Goal: Transaction & Acquisition: Purchase product/service

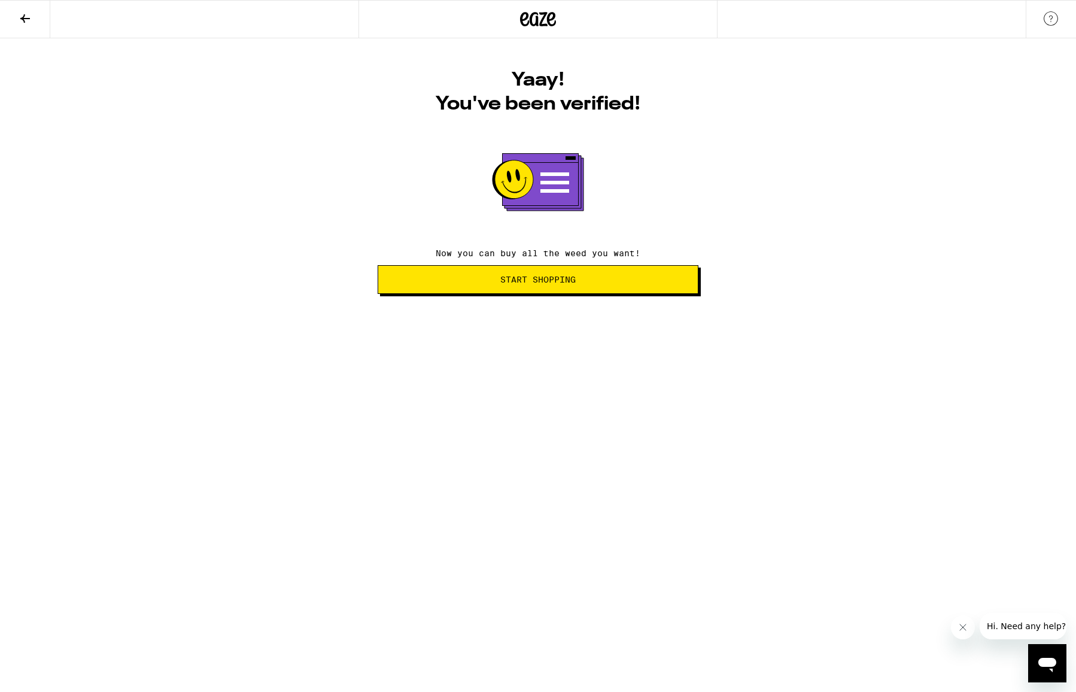
click at [25, 20] on icon at bounding box center [25, 18] width 14 height 14
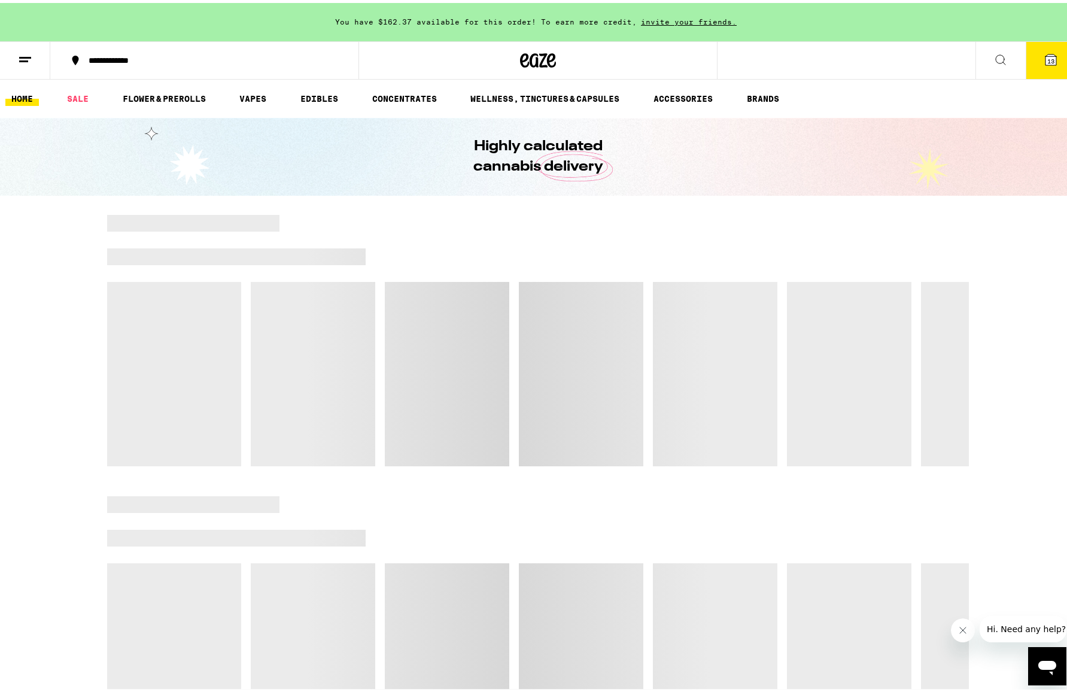
click at [34, 59] on button at bounding box center [25, 58] width 50 height 38
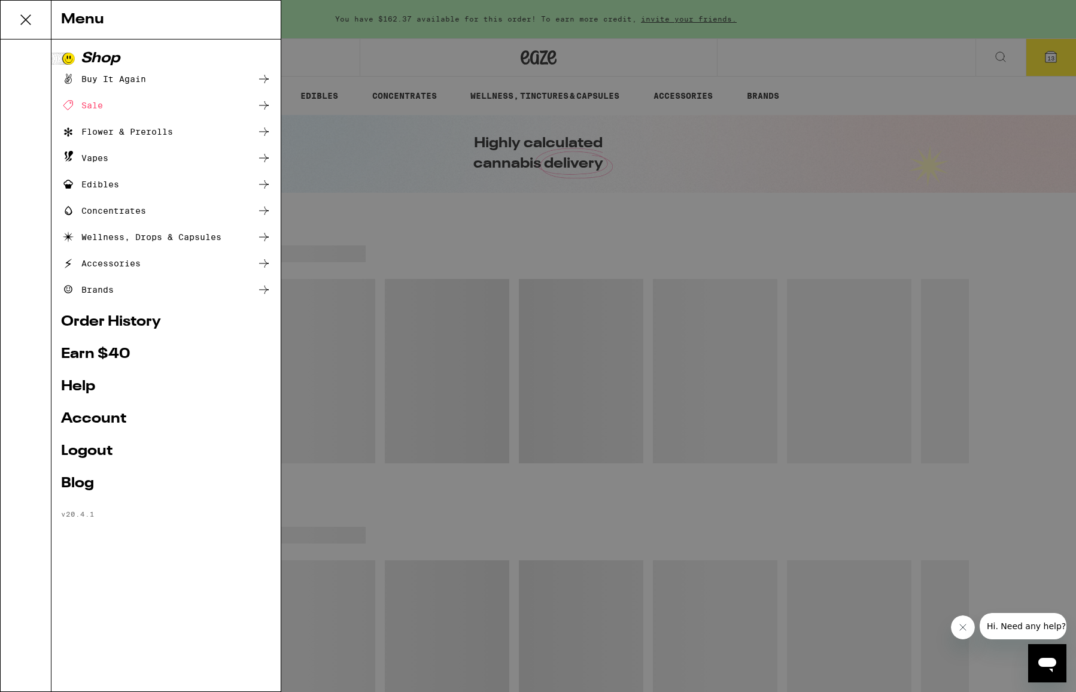
click at [98, 449] on link "Logout" at bounding box center [166, 451] width 210 height 14
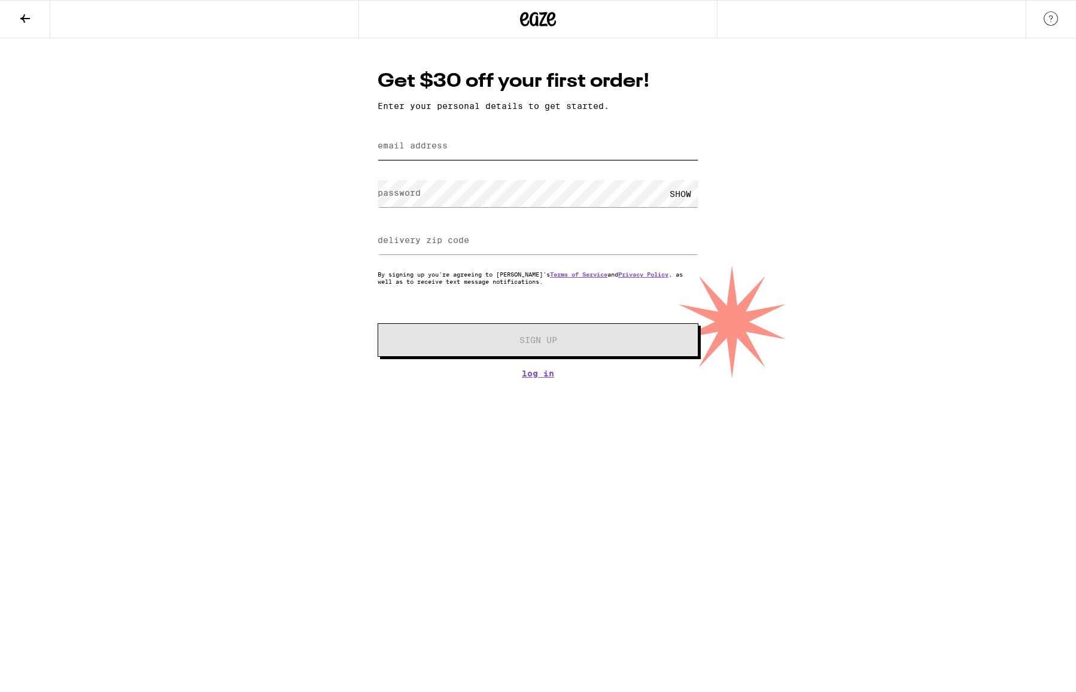
click at [503, 150] on input "email address" at bounding box center [538, 146] width 321 height 27
type input "[EMAIL_ADDRESS][DOMAIN_NAME]"
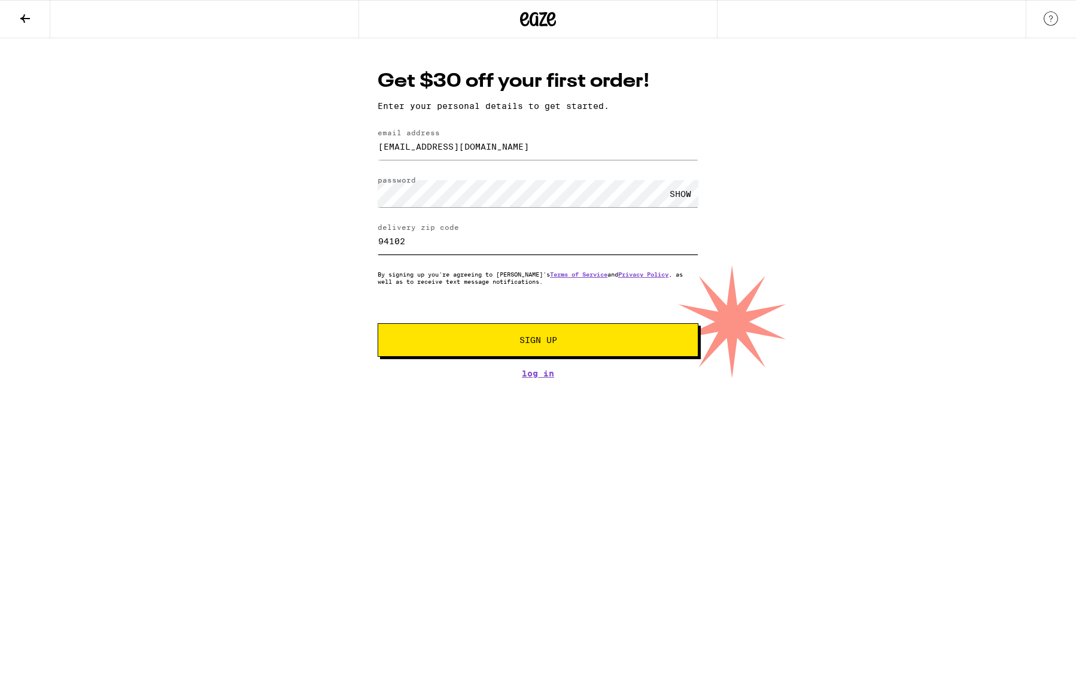
type input "94102"
click at [486, 144] on input "[EMAIL_ADDRESS][DOMAIN_NAME]" at bounding box center [538, 146] width 321 height 27
click at [305, 258] on div "Get $30 off your first order! Enter your personal details to get started. email…" at bounding box center [538, 208] width 1076 height 340
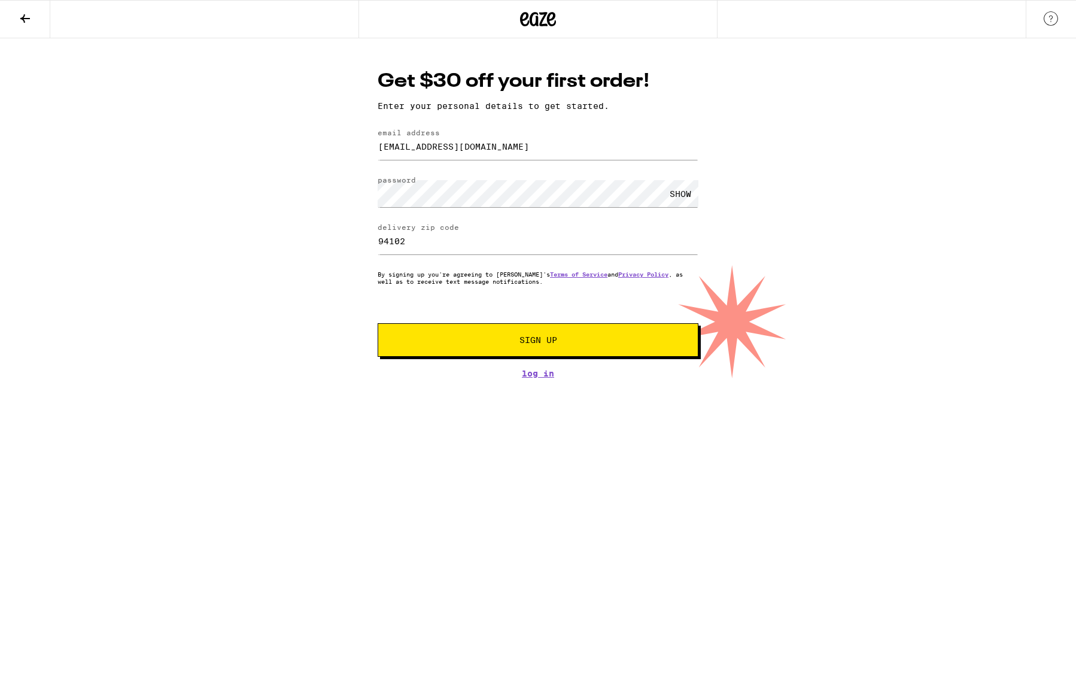
drag, startPoint x: 485, startPoint y: 337, endPoint x: 249, endPoint y: 234, distance: 257.5
click at [249, 234] on div "Get $30 off your first order! Enter your personal details to get started. email…" at bounding box center [538, 208] width 1076 height 340
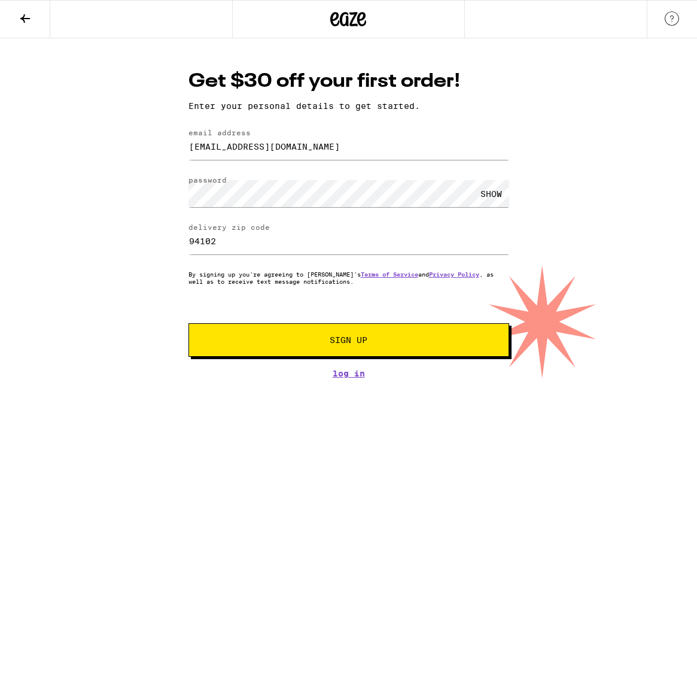
click at [387, 342] on span "Sign Up" at bounding box center [349, 340] width 238 height 8
